Goal: Task Accomplishment & Management: Manage account settings

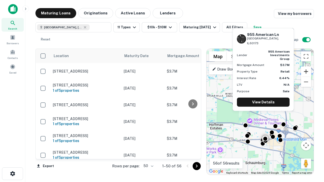
click at [306, 72] on button "Zoom in" at bounding box center [306, 72] width 10 height 10
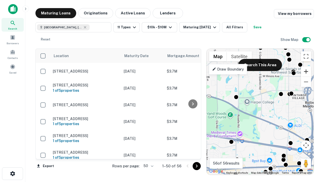
click at [306, 72] on button "Zoom in" at bounding box center [306, 72] width 10 height 10
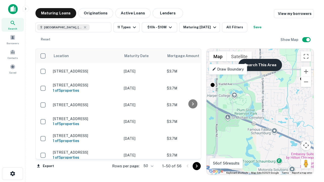
click at [260, 65] on button "Search This Area" at bounding box center [260, 65] width 44 height 12
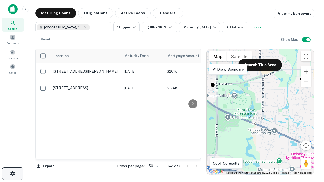
click at [12, 174] on icon "button" at bounding box center [13, 174] width 6 height 6
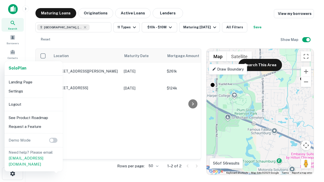
click at [33, 104] on li "Logout" at bounding box center [34, 104] width 54 height 9
